Goal: Task Accomplishment & Management: Use online tool/utility

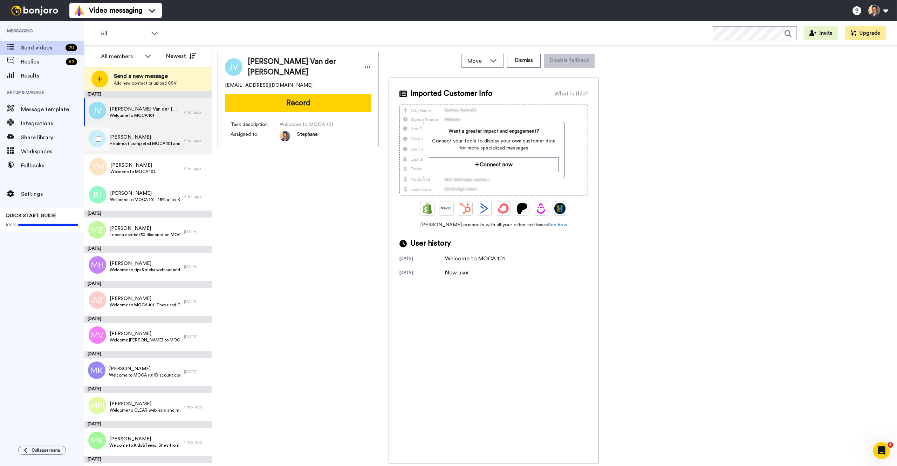
click at [130, 143] on span "He almost completed MOCA 101 and now has purchased MOCA 201. Congratulate and e…" at bounding box center [144, 144] width 71 height 6
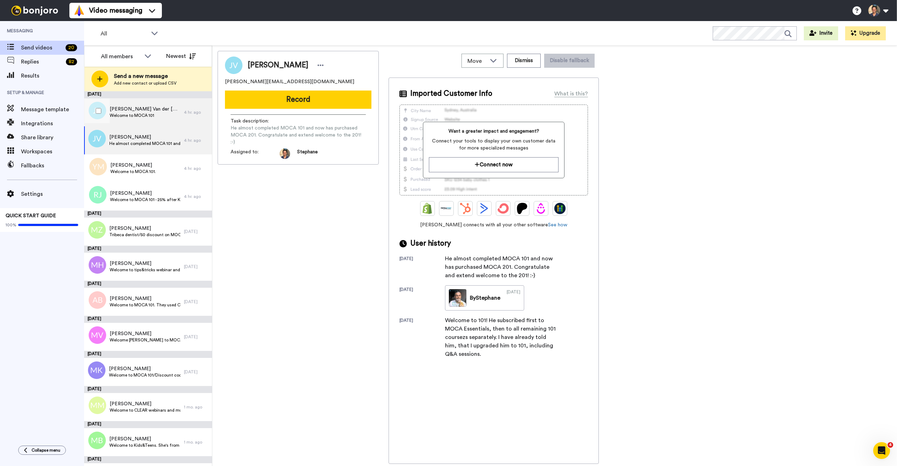
click at [140, 106] on span "[PERSON_NAME] Van der [PERSON_NAME]" at bounding box center [145, 109] width 71 height 7
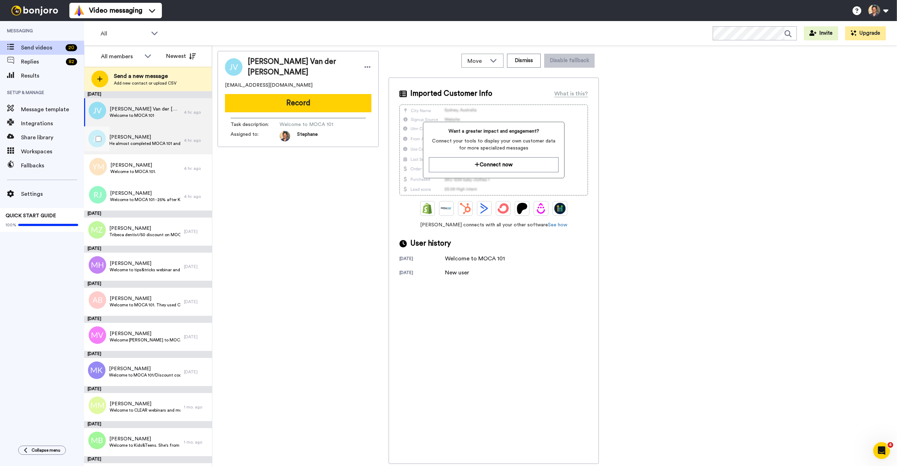
click at [128, 134] on span "[PERSON_NAME]" at bounding box center [144, 137] width 71 height 7
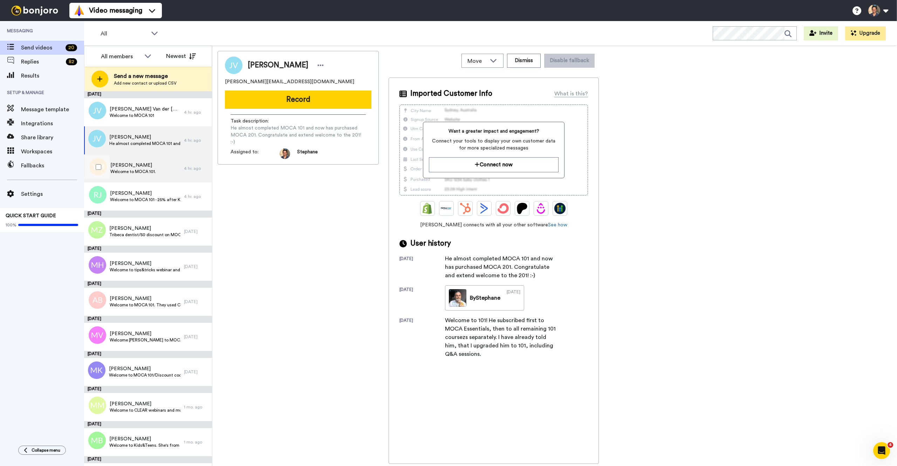
click at [125, 165] on span "[PERSON_NAME]" at bounding box center [133, 165] width 46 height 7
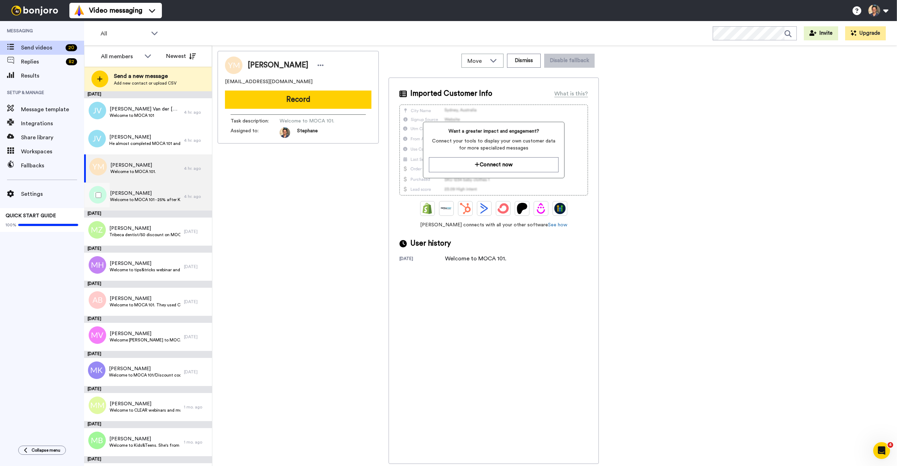
click at [130, 198] on span "Welcome to MOCA 101 - 25% after Kids and Teens" at bounding box center [145, 200] width 70 height 6
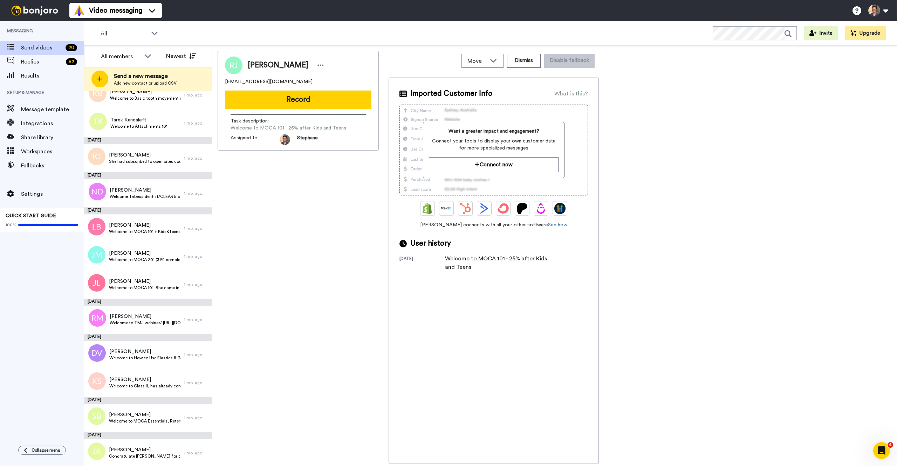
scroll to position [411, 0]
click at [136, 228] on span "Welcome to MOCA 101 + Kids&Teens. She's from [US_STATE] [GEOGRAPHIC_DATA]. She'…" at bounding box center [145, 231] width 72 height 6
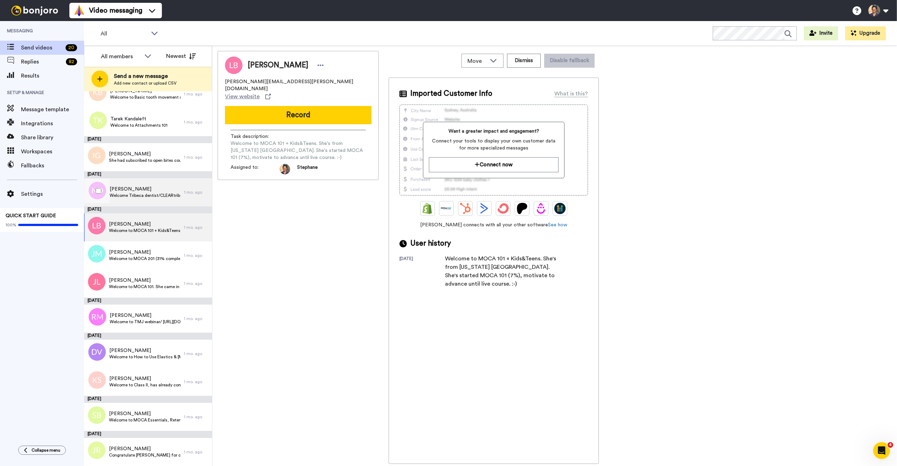
click at [141, 197] on span "Welcome Tribeca dentist/CLEARtribeca50 to MOCA 101" at bounding box center [145, 195] width 71 height 6
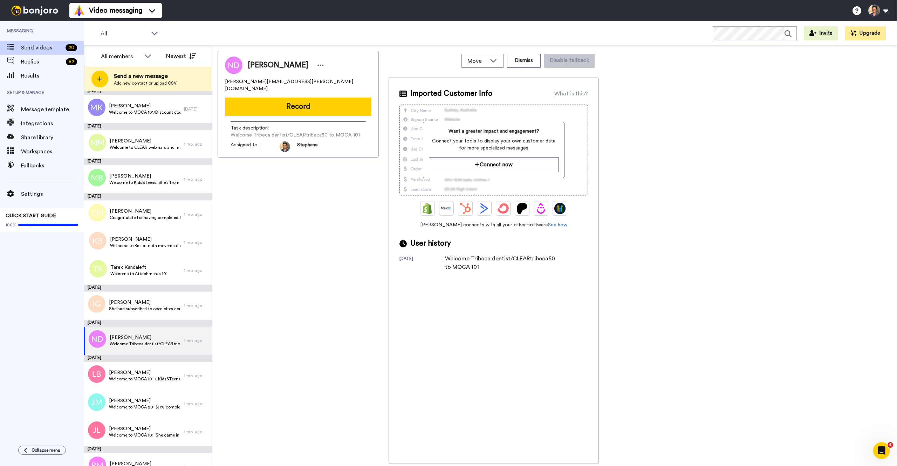
scroll to position [170, 0]
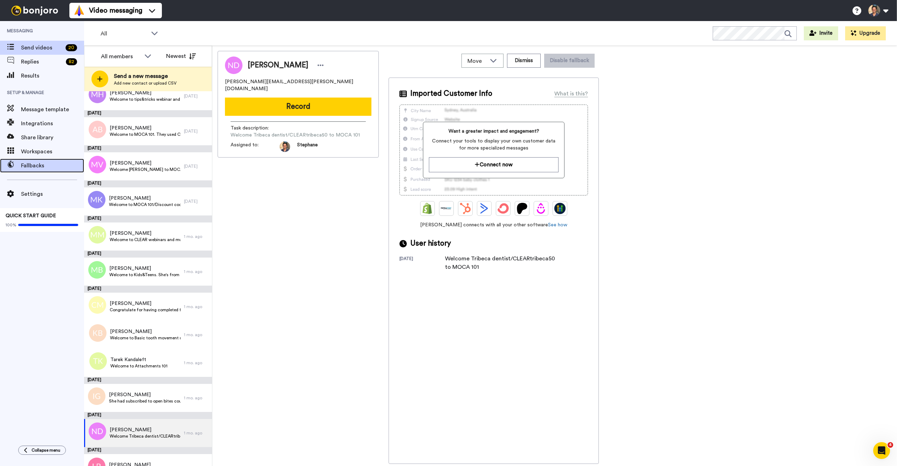
click at [36, 167] on span "Fallbacks" at bounding box center [52, 165] width 63 height 8
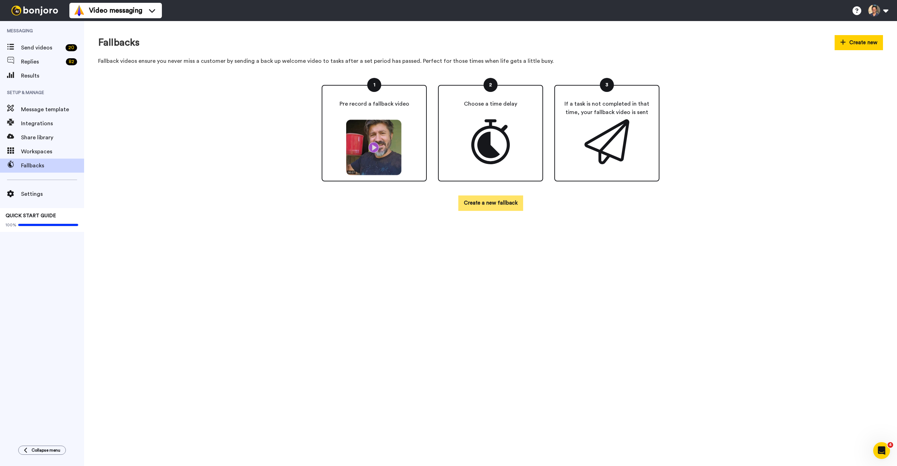
click at [485, 204] on button "Create a new fallback" at bounding box center [491, 202] width 65 height 15
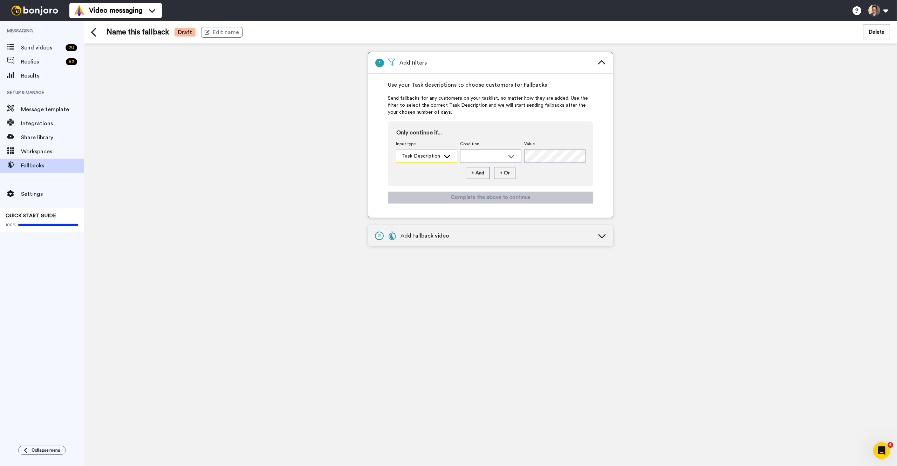
click at [438, 159] on div "Task Description" at bounding box center [421, 156] width 38 height 7
click at [508, 158] on icon at bounding box center [511, 156] width 8 height 7
click at [508, 157] on icon at bounding box center [511, 156] width 8 height 7
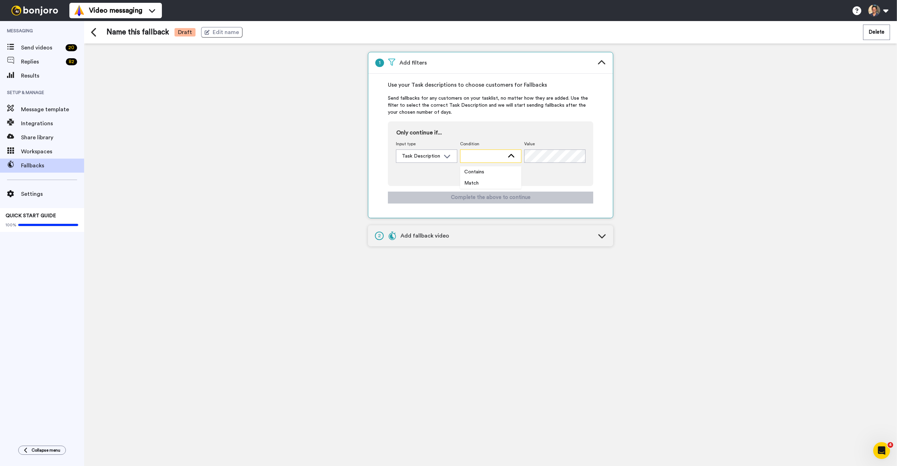
click at [508, 157] on icon at bounding box center [511, 156] width 8 height 7
click at [441, 157] on div "Task Description" at bounding box center [427, 156] width 61 height 13
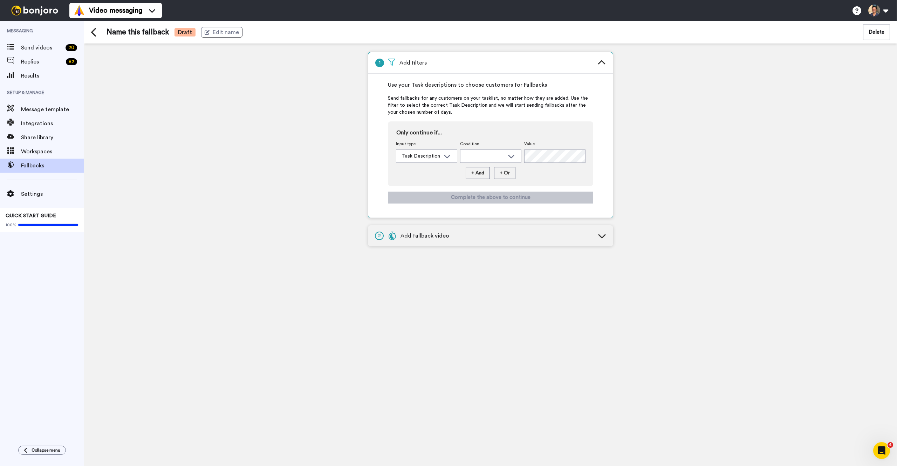
click at [597, 235] on div "2 Add fallback video" at bounding box center [490, 235] width 245 height 21
click at [446, 157] on icon at bounding box center [447, 156] width 8 height 7
click at [445, 157] on icon at bounding box center [447, 156] width 8 height 7
click at [445, 156] on icon at bounding box center [447, 156] width 8 height 7
click at [414, 172] on span "Task Description" at bounding box center [419, 171] width 47 height 7
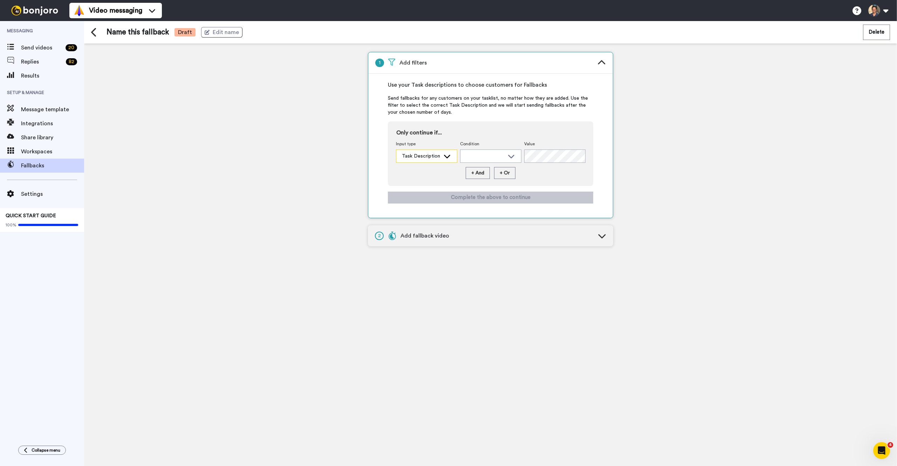
click at [422, 159] on div "Task Description" at bounding box center [421, 156] width 38 height 7
click at [488, 158] on div at bounding box center [485, 156] width 38 height 7
click at [478, 171] on span "Contains" at bounding box center [474, 171] width 28 height 7
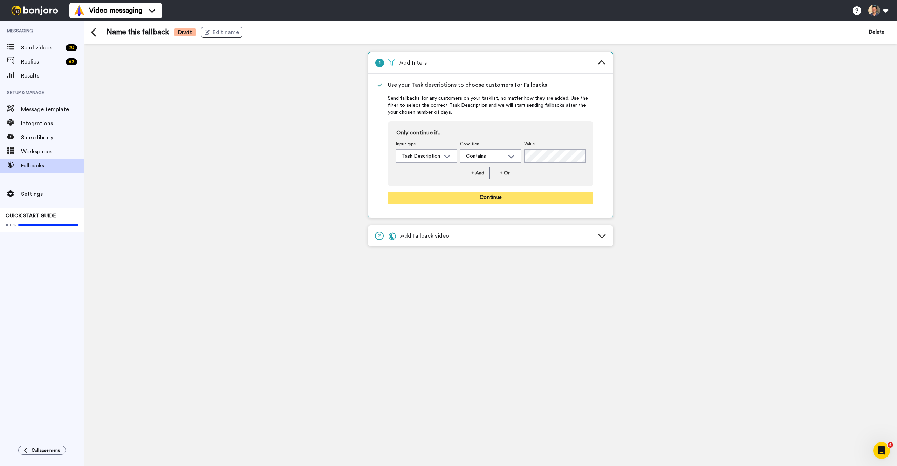
click at [479, 199] on button "Continue" at bounding box center [490, 197] width 205 height 12
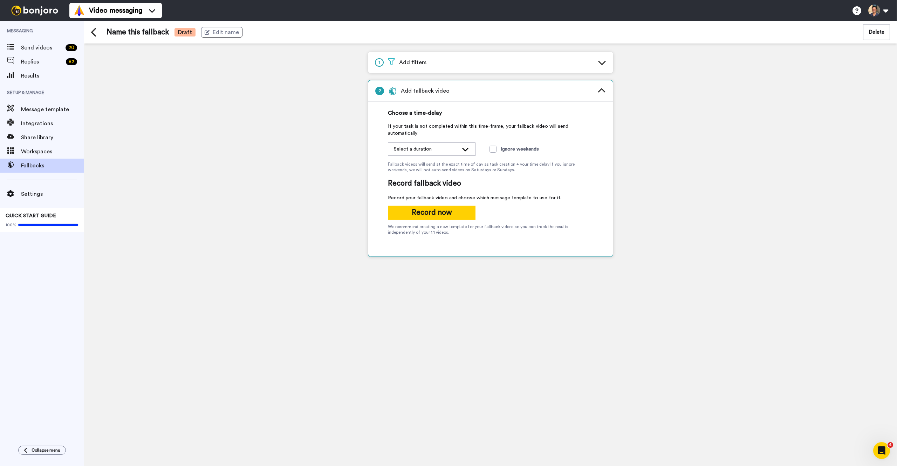
click at [464, 150] on icon at bounding box center [465, 148] width 8 height 7
click at [439, 176] on li "2 days" at bounding box center [432, 175] width 88 height 11
click at [493, 151] on span at bounding box center [493, 148] width 7 height 7
